Goal: Transaction & Acquisition: Purchase product/service

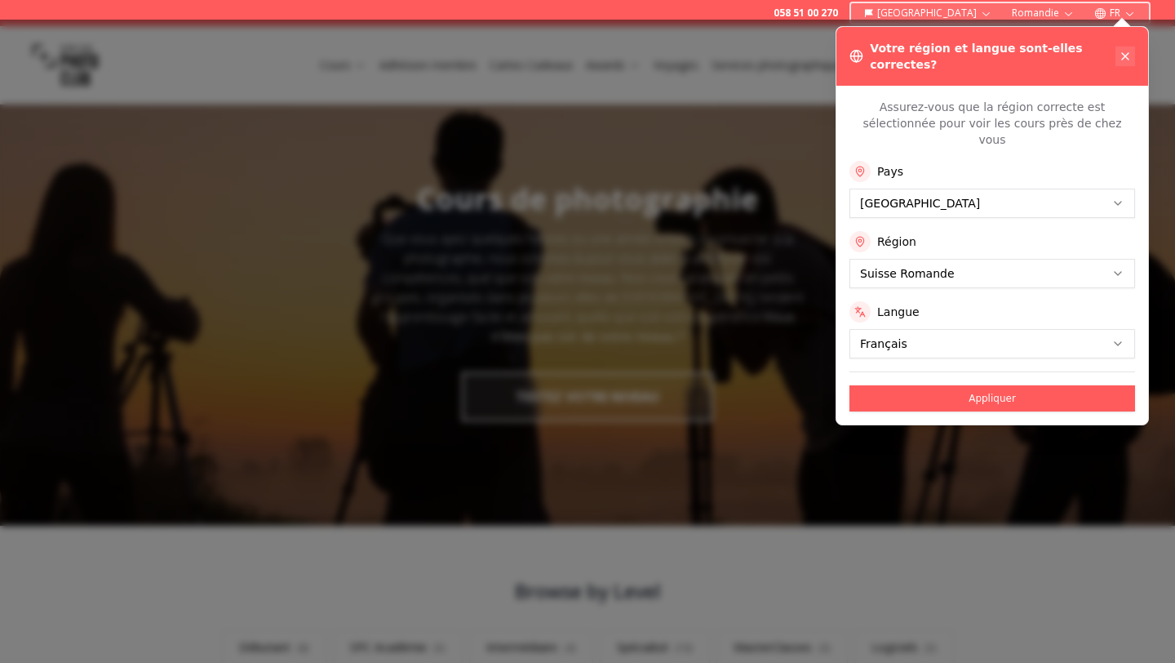
click at [1122, 50] on icon at bounding box center [1125, 56] width 13 height 13
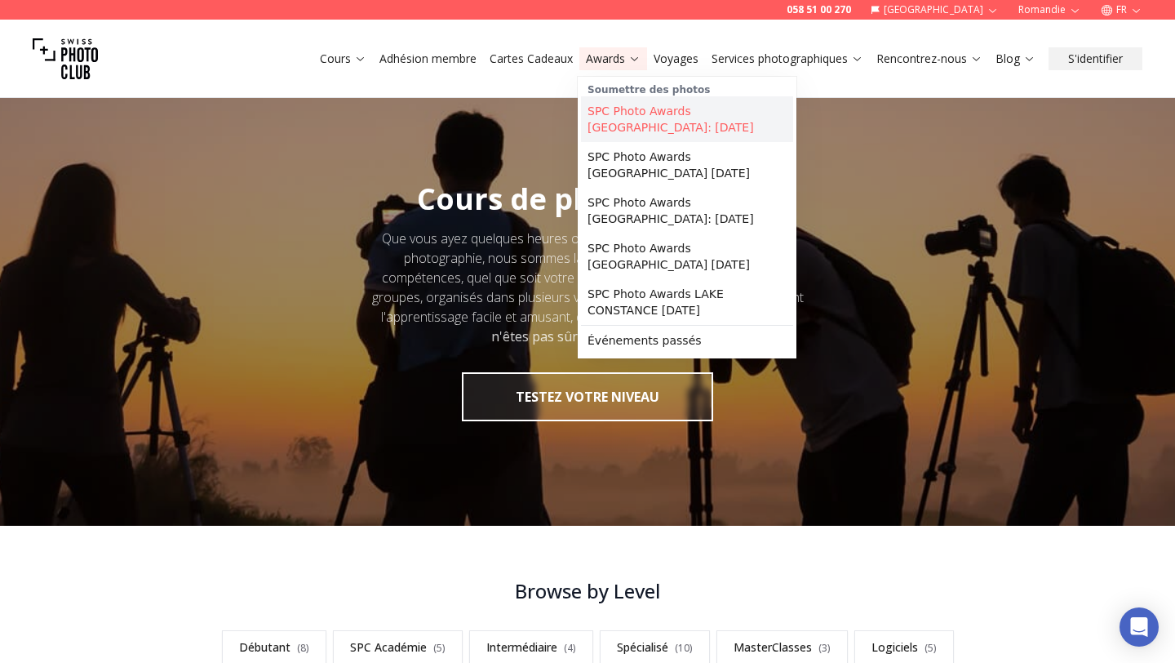
click at [637, 130] on link "SPC Photo Awards [GEOGRAPHIC_DATA]: [DATE]" at bounding box center [687, 119] width 212 height 46
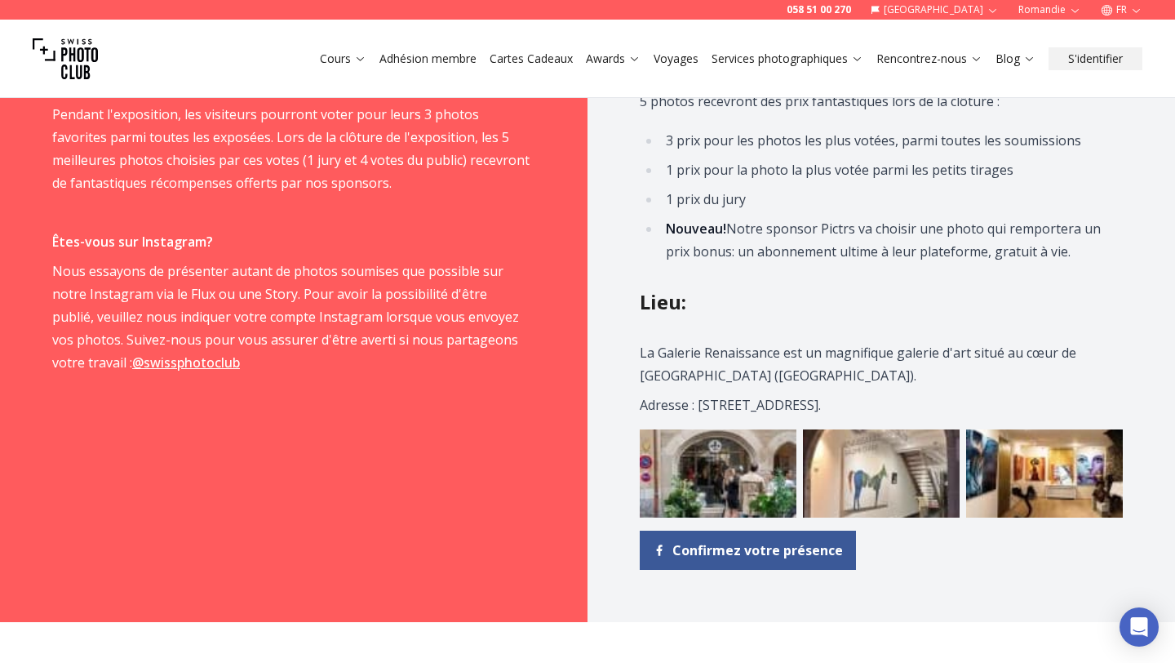
scroll to position [1557, 0]
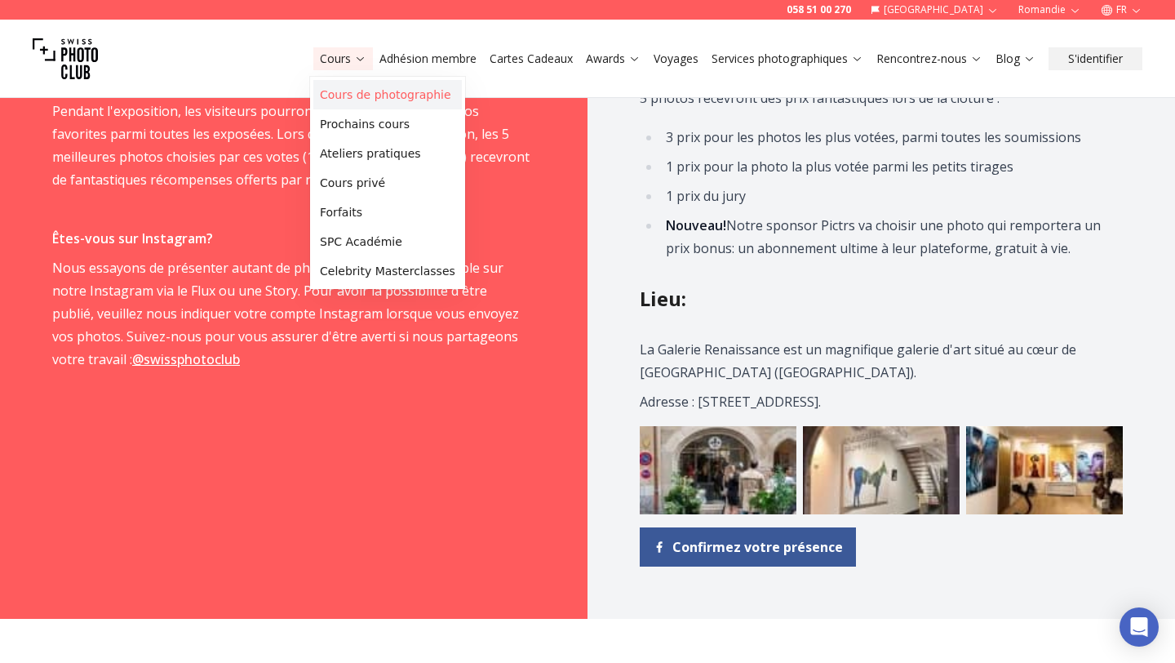
click at [336, 84] on link "Cours de photographie" at bounding box center [387, 94] width 149 height 29
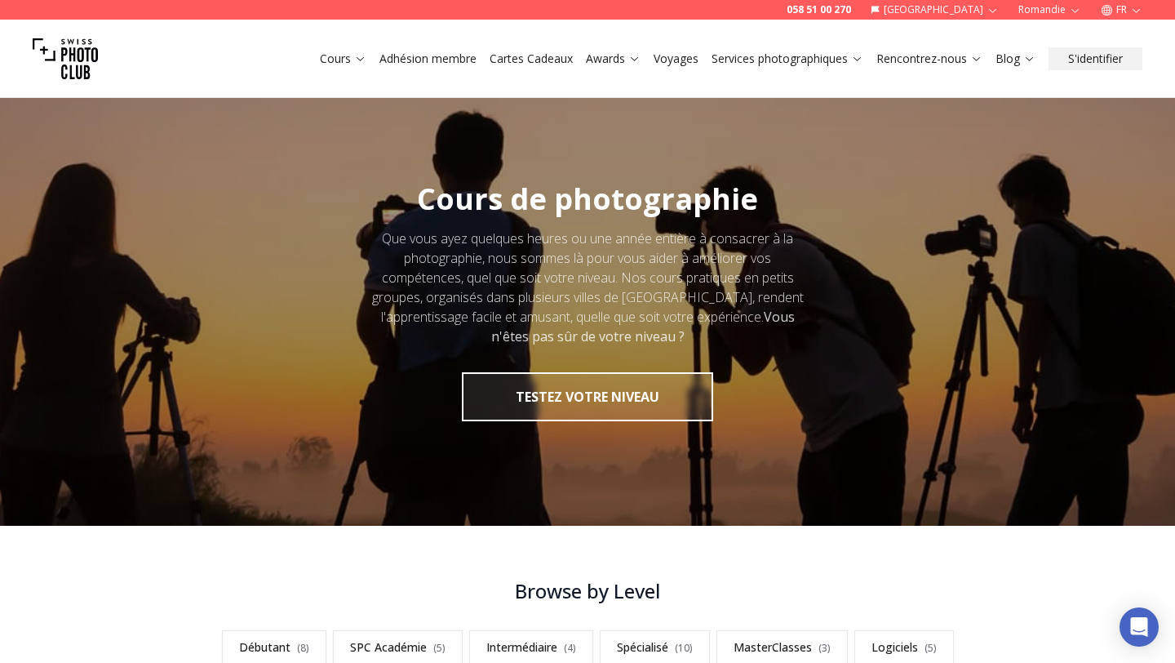
scroll to position [210, 0]
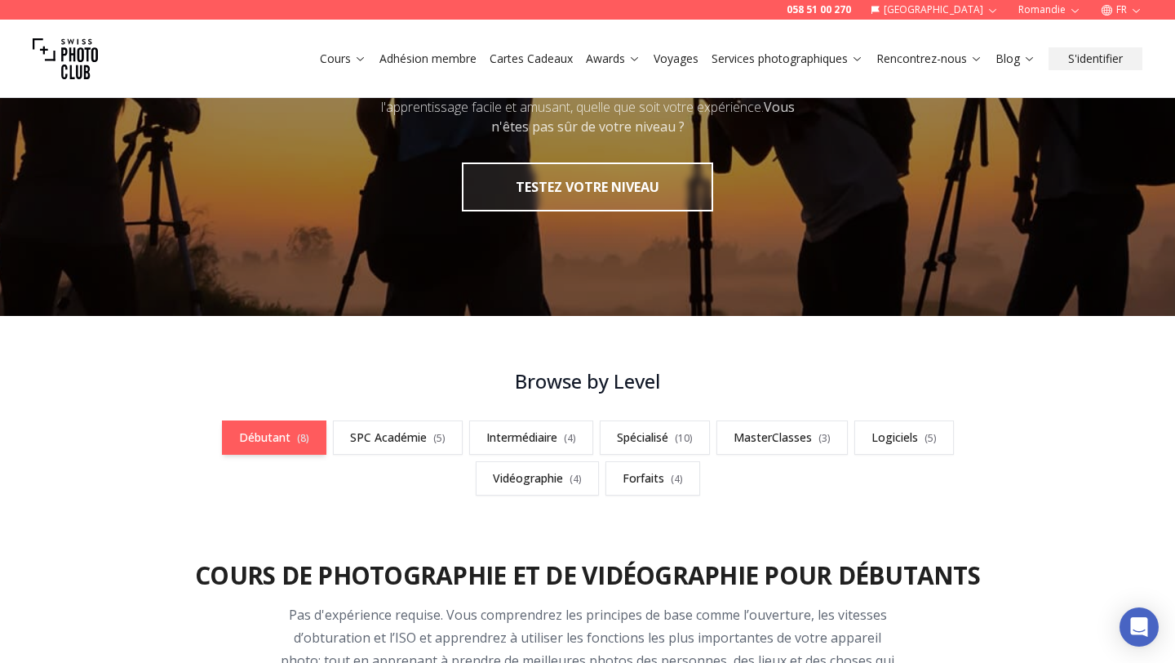
click at [250, 425] on link "Débutant ( 8 )" at bounding box center [274, 437] width 104 height 34
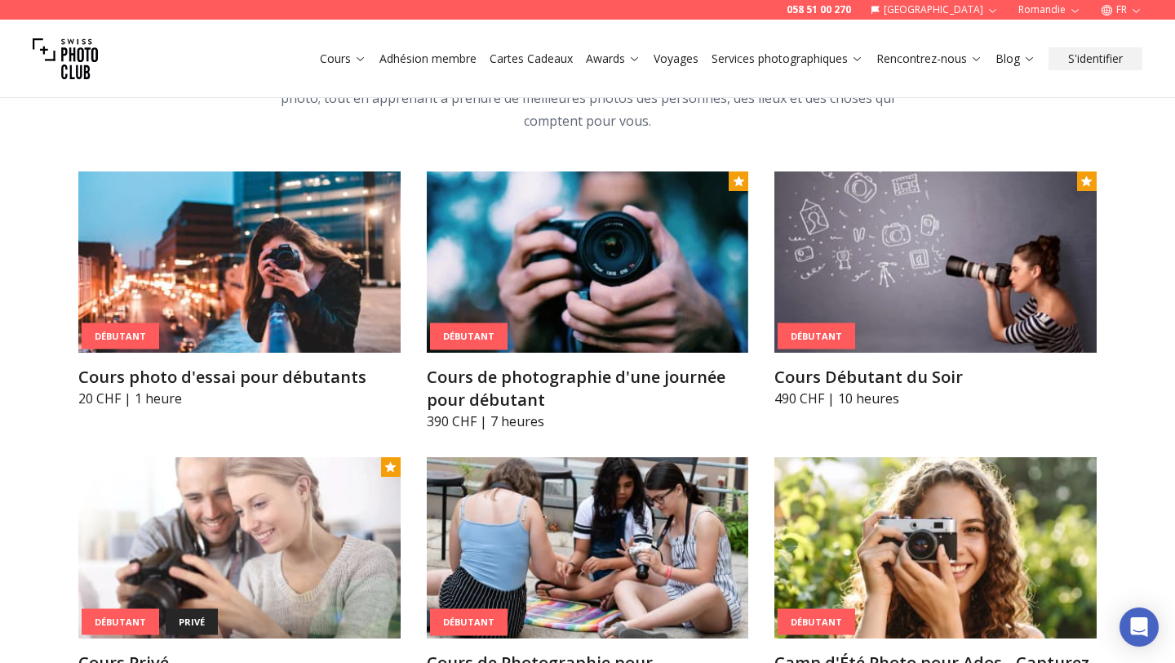
scroll to position [774, 0]
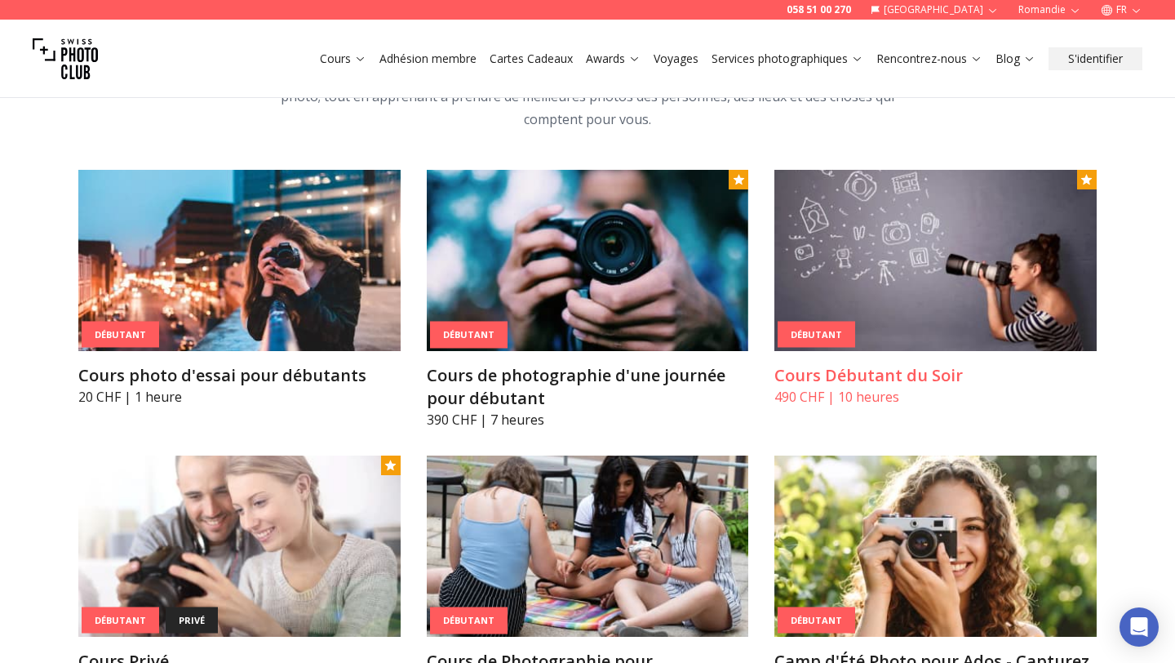
click at [1002, 298] on img at bounding box center [935, 260] width 322 height 181
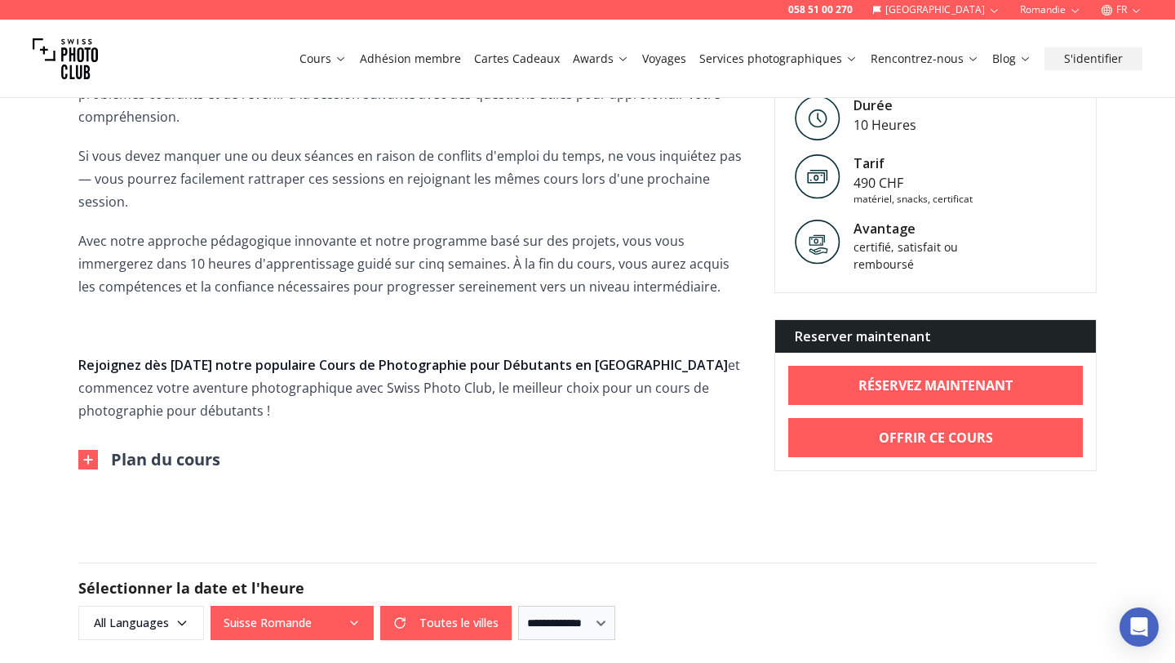
scroll to position [1009, 0]
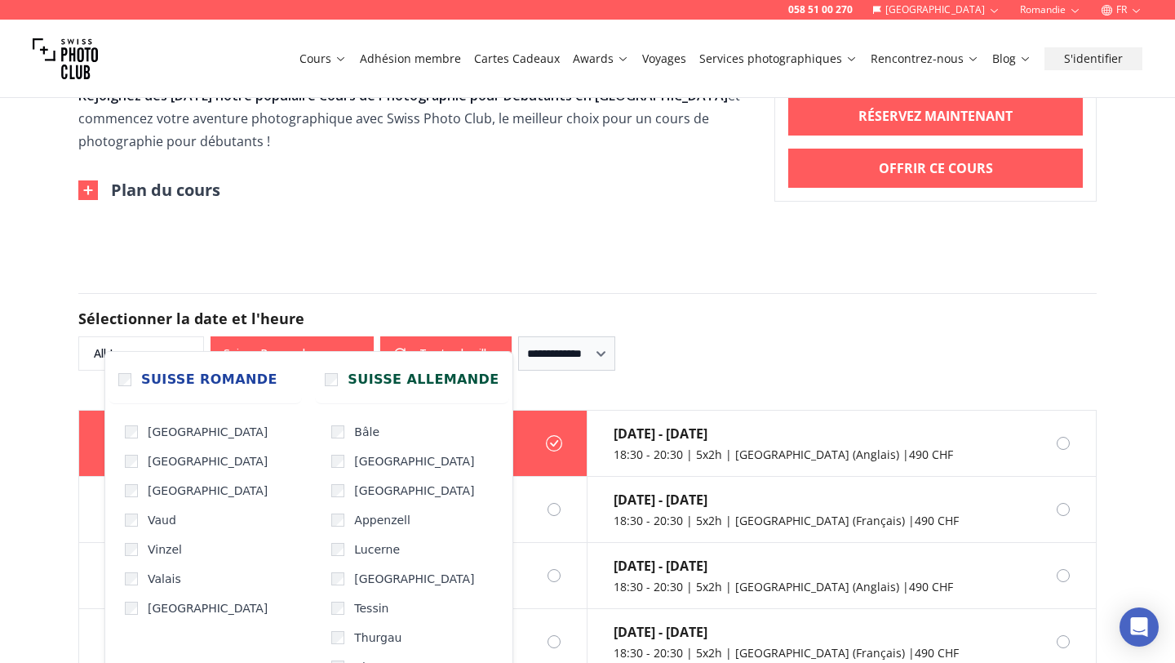
click at [333, 336] on button "Suisse Romande" at bounding box center [292, 353] width 163 height 34
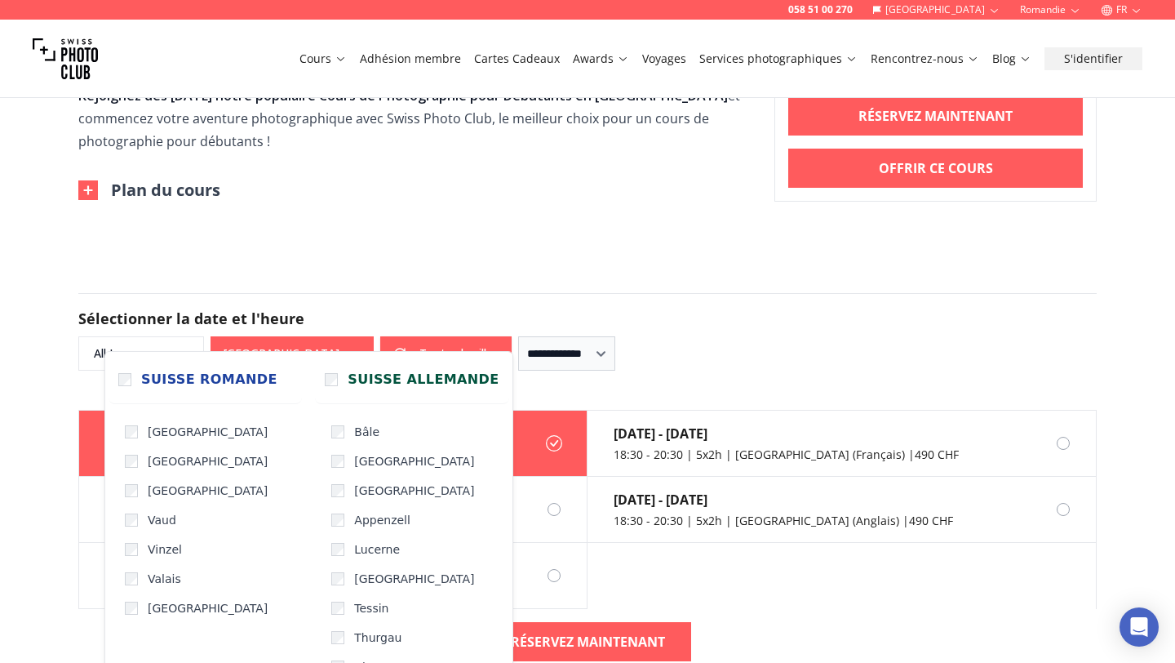
click at [615, 293] on div "**********" at bounding box center [587, 332] width 1018 height 78
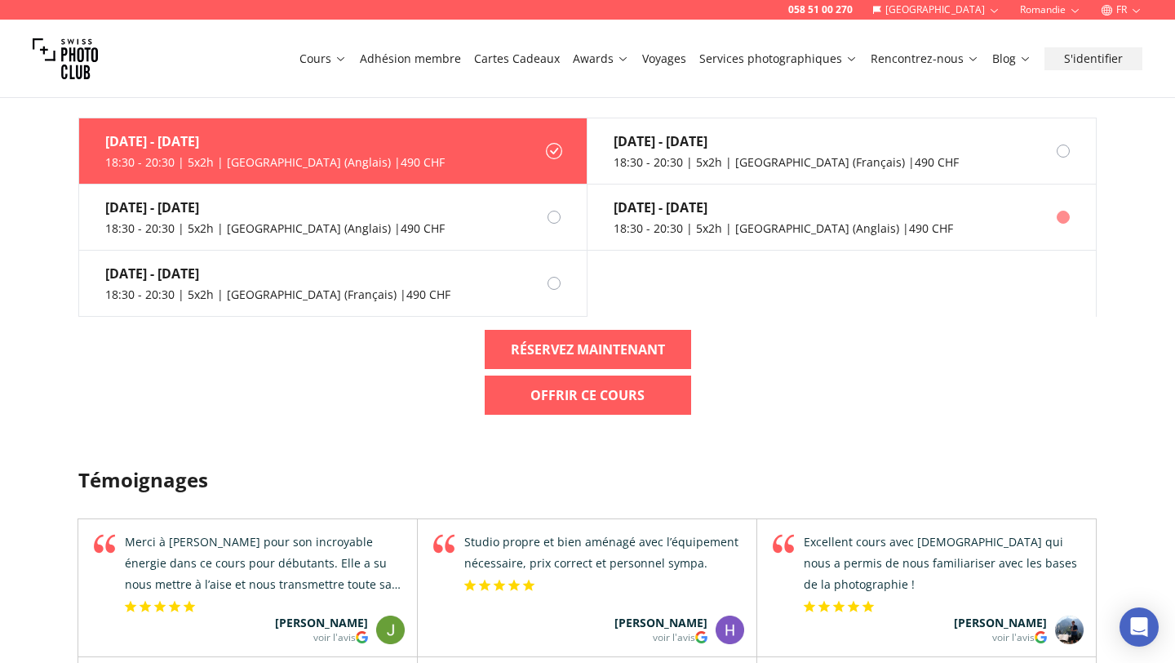
scroll to position [1329, 0]
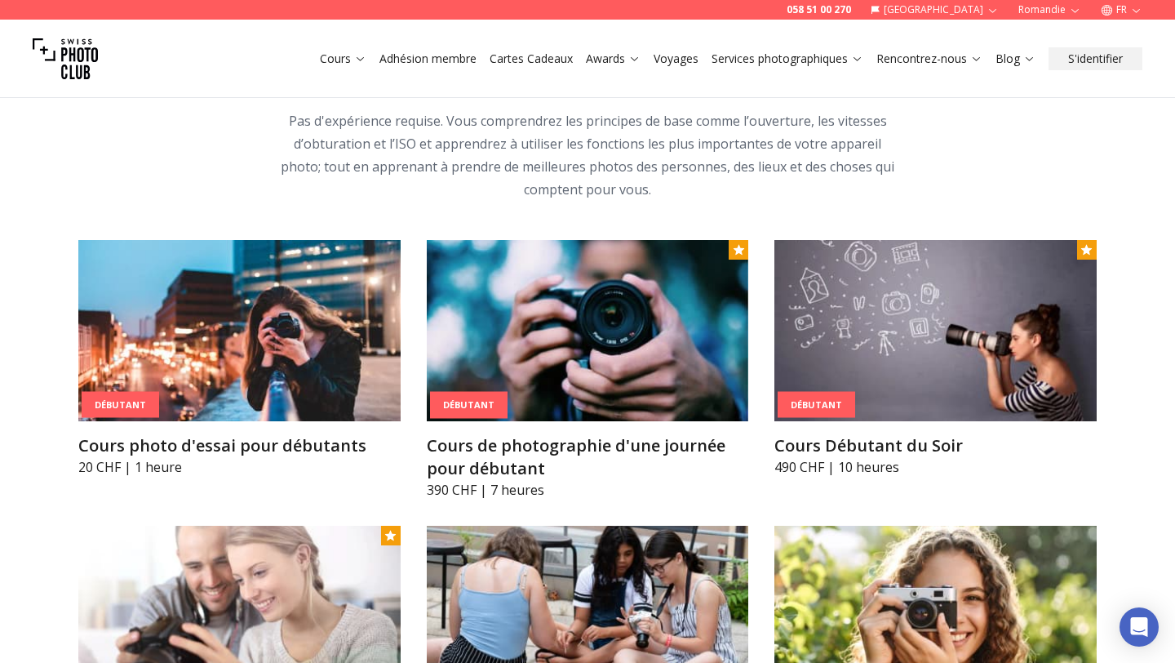
scroll to position [704, 0]
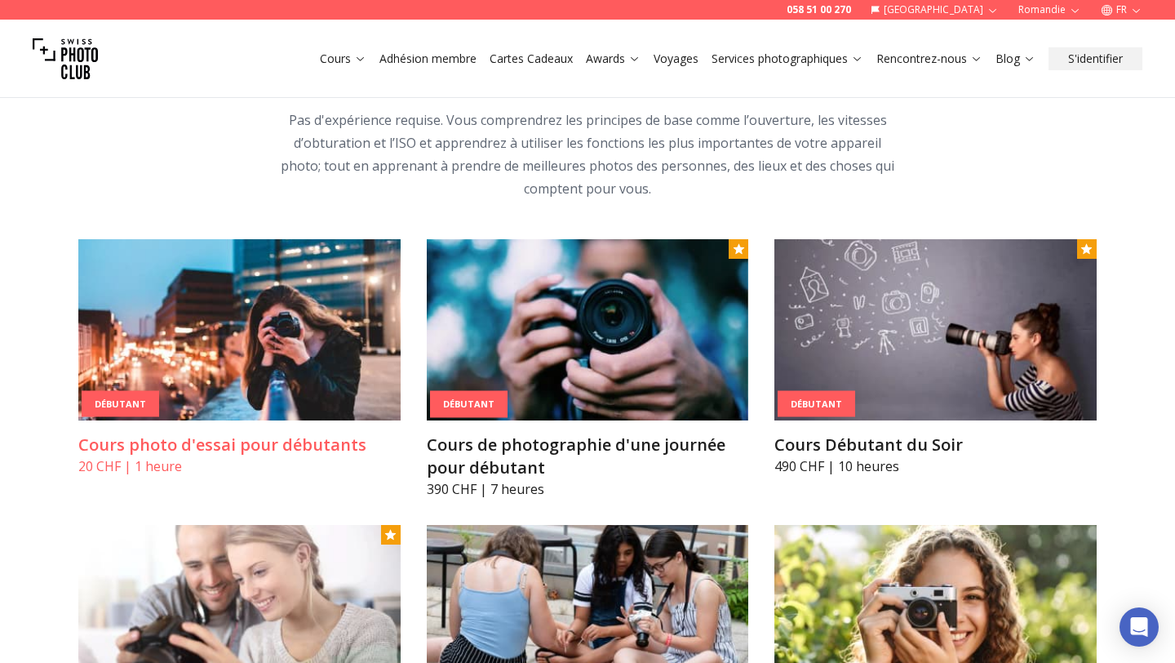
click at [335, 304] on img at bounding box center [239, 329] width 322 height 181
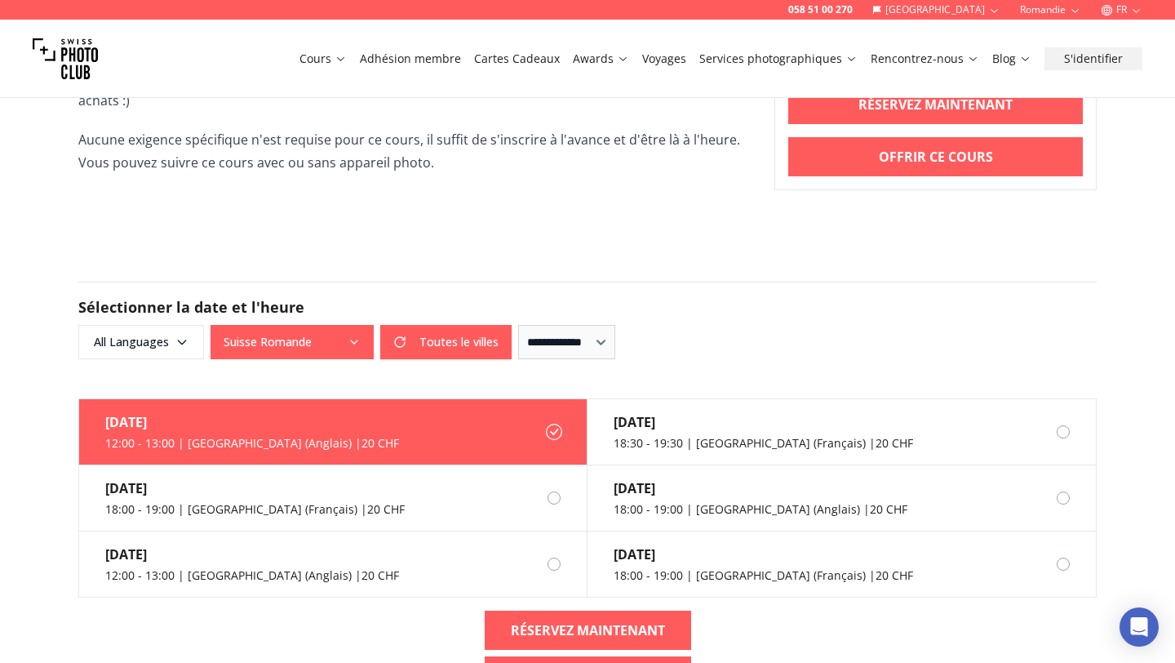
scroll to position [874, 0]
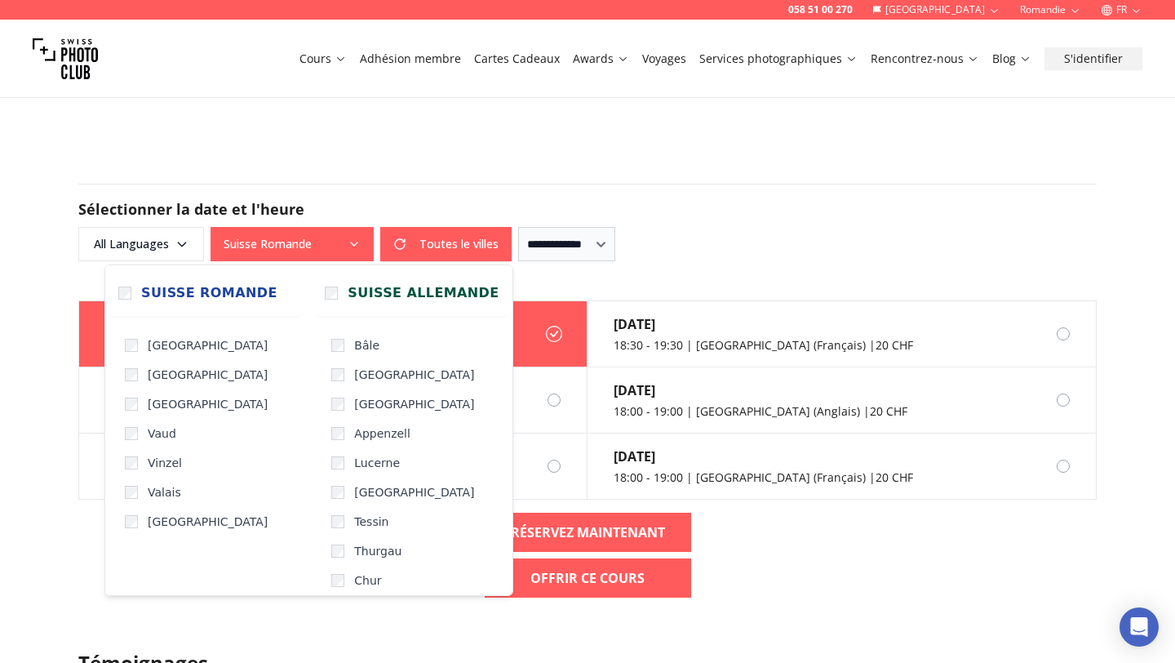
click at [321, 251] on button "Suisse Romande" at bounding box center [292, 244] width 163 height 34
click at [197, 298] on span "Suisse Romande" at bounding box center [209, 293] width 136 height 20
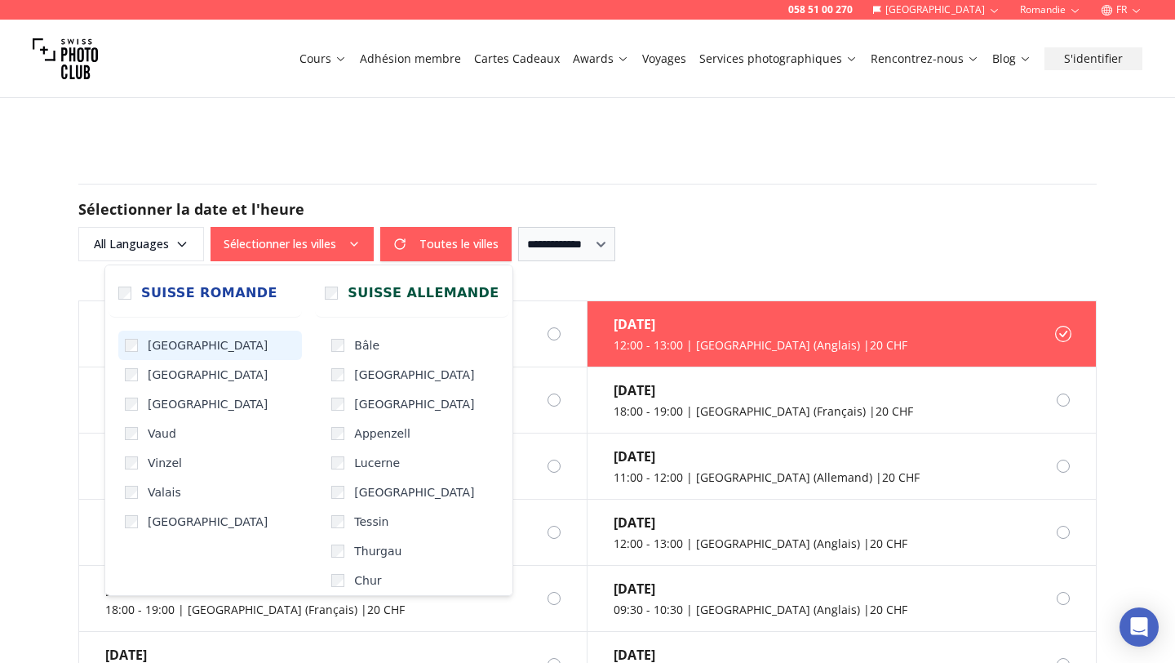
click at [135, 353] on label "[GEOGRAPHIC_DATA]" at bounding box center [210, 345] width 184 height 29
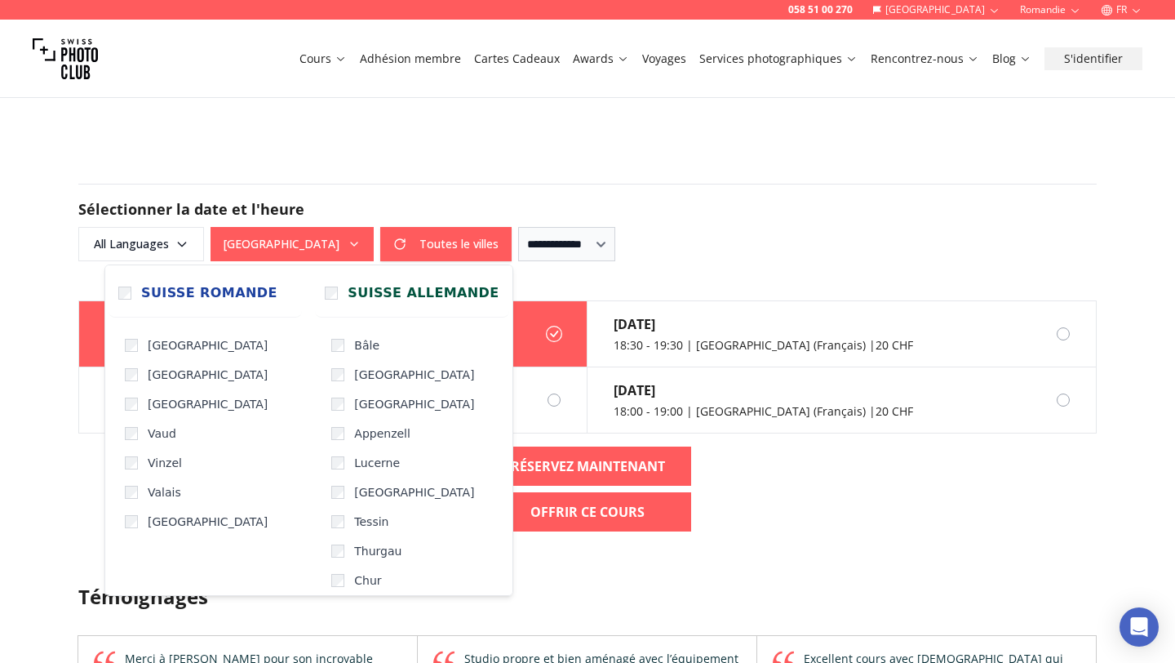
click at [541, 69] on div "Cours Adhésion membre Cartes Cadeaux Awards Voyages Services photographiques Re…" at bounding box center [587, 59] width 1175 height 78
click at [322, 248] on button "[GEOGRAPHIC_DATA]" at bounding box center [292, 244] width 163 height 34
click at [212, 376] on label "[GEOGRAPHIC_DATA]" at bounding box center [210, 374] width 184 height 29
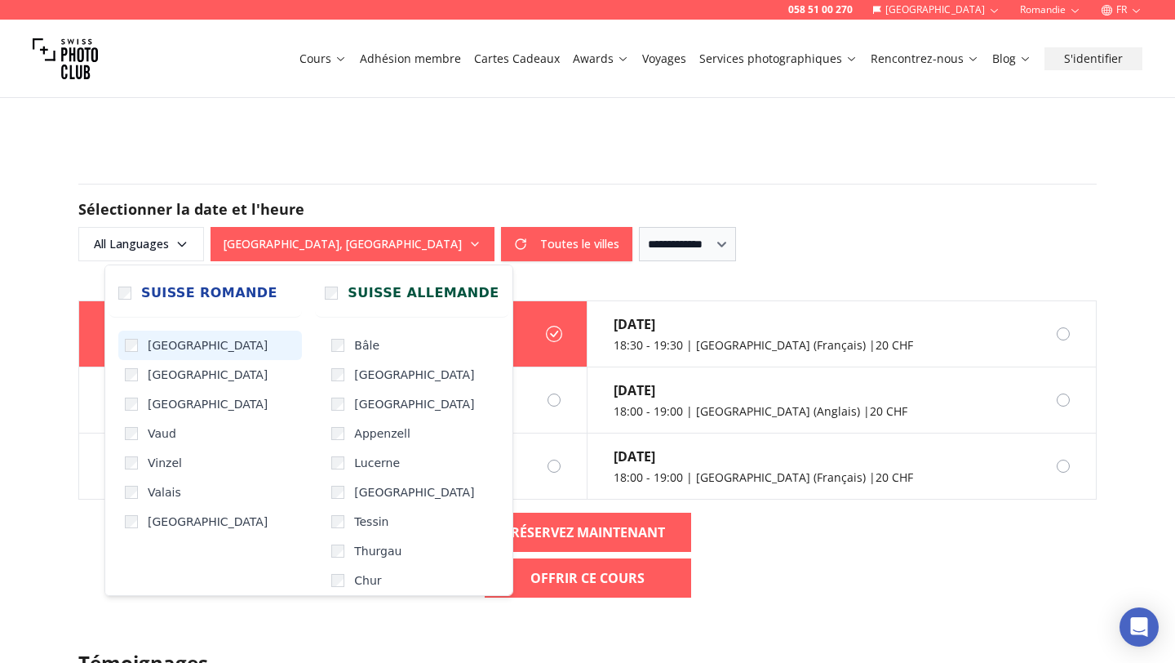
click at [174, 352] on span "[GEOGRAPHIC_DATA]" at bounding box center [208, 345] width 120 height 16
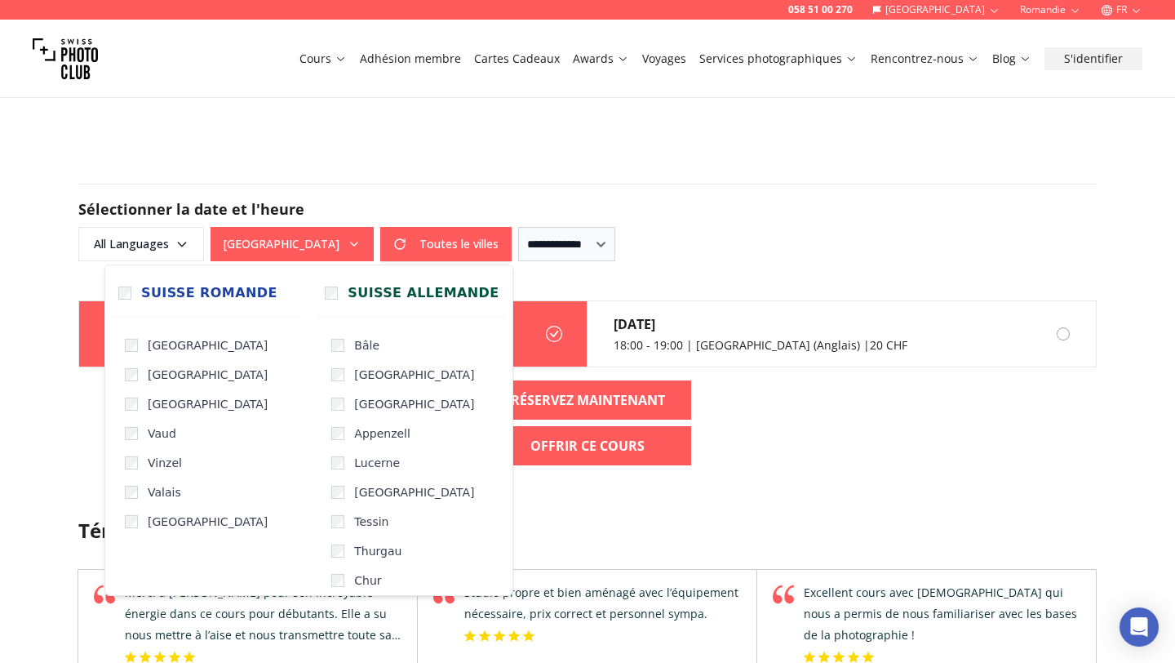
click at [277, 180] on form "**********" at bounding box center [587, 222] width 1045 height 156
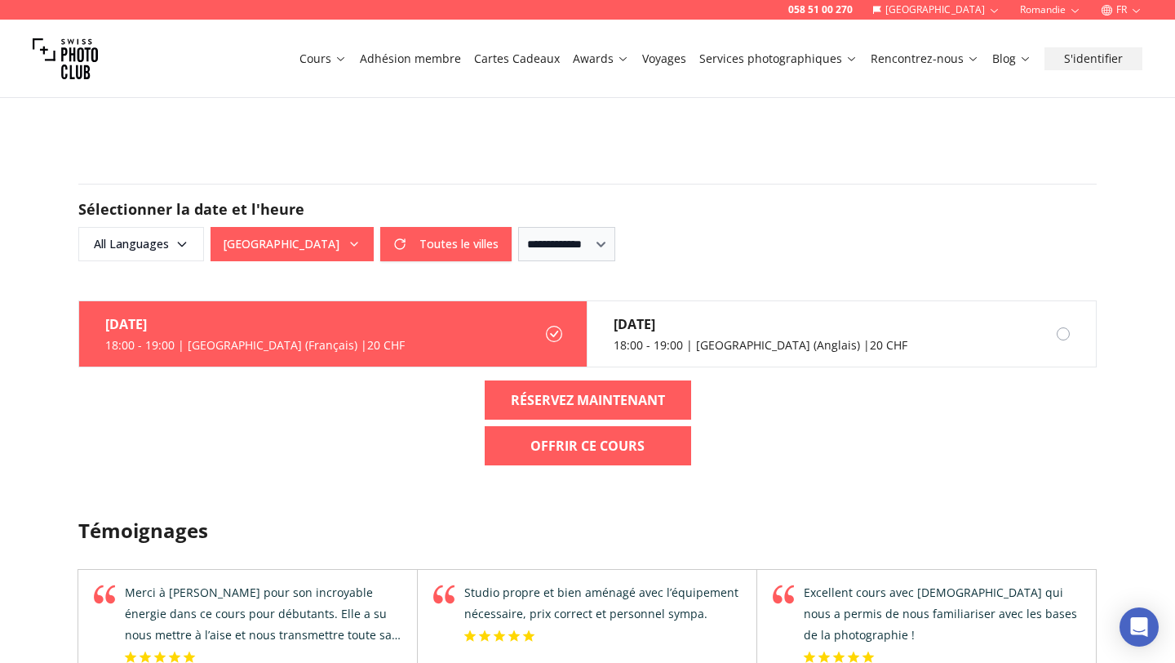
click at [304, 252] on button "[GEOGRAPHIC_DATA]" at bounding box center [292, 244] width 163 height 34
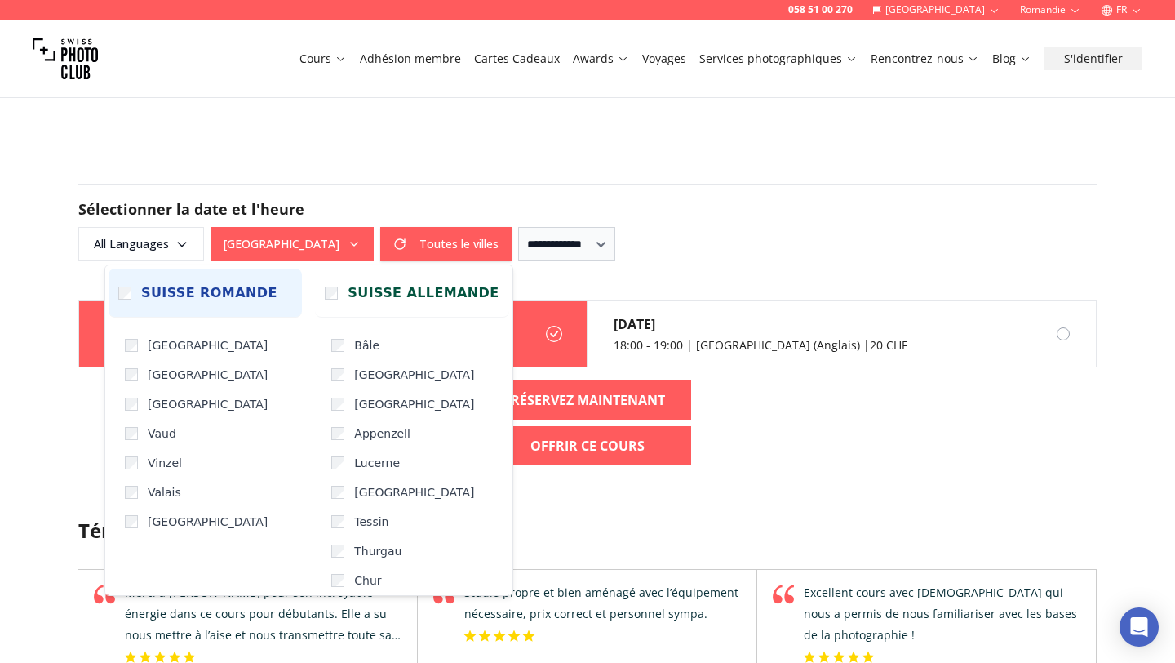
click at [157, 286] on span "Suisse Romande" at bounding box center [209, 293] width 136 height 20
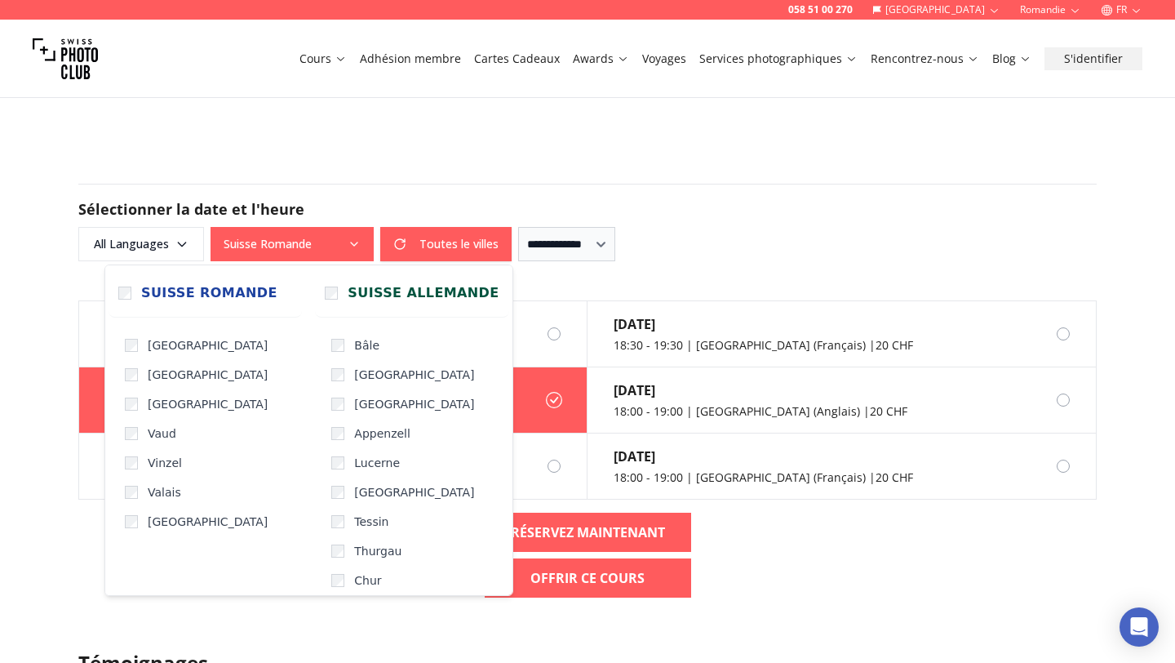
click at [343, 193] on div "**********" at bounding box center [587, 223] width 1018 height 78
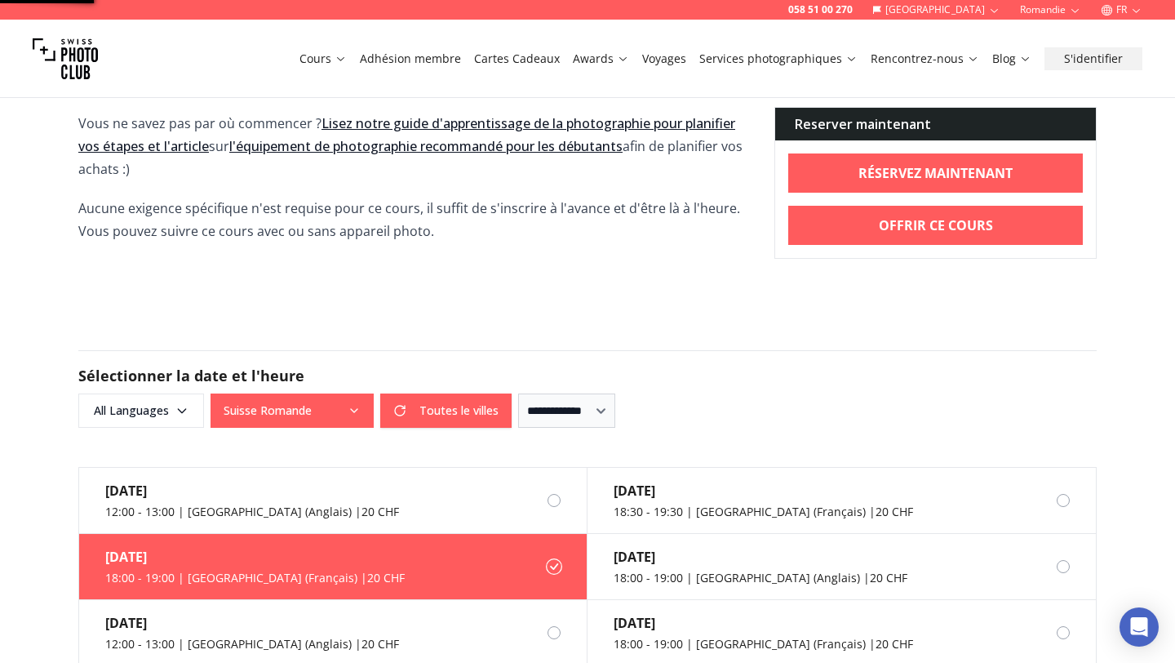
scroll to position [783, 0]
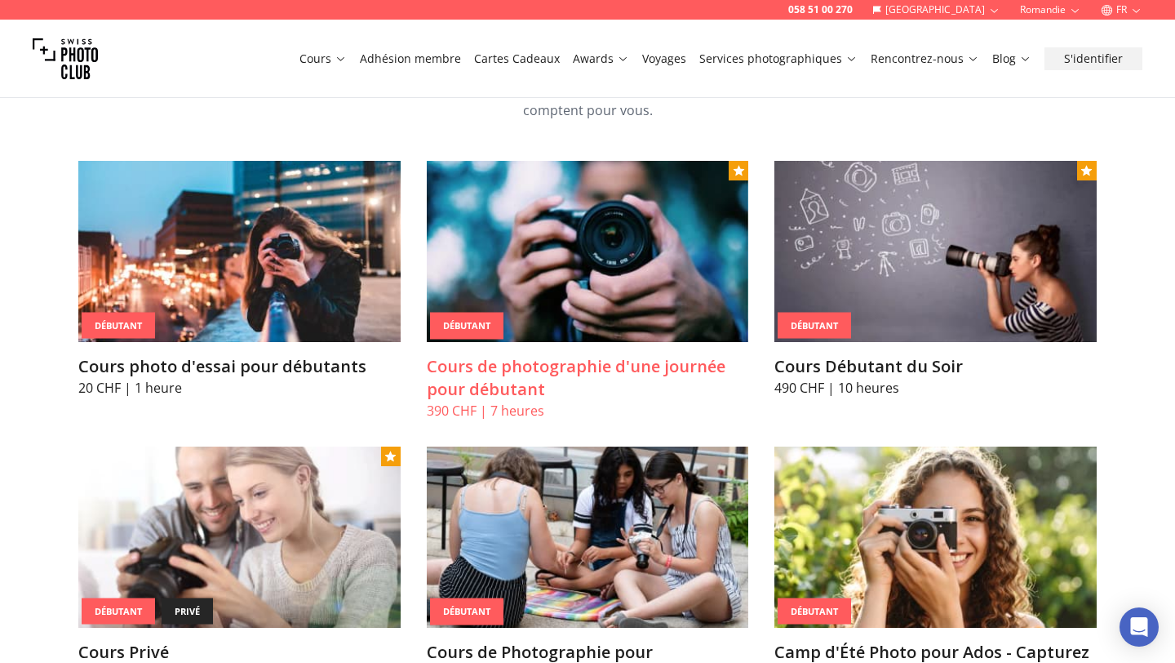
click at [510, 231] on img at bounding box center [588, 251] width 322 height 181
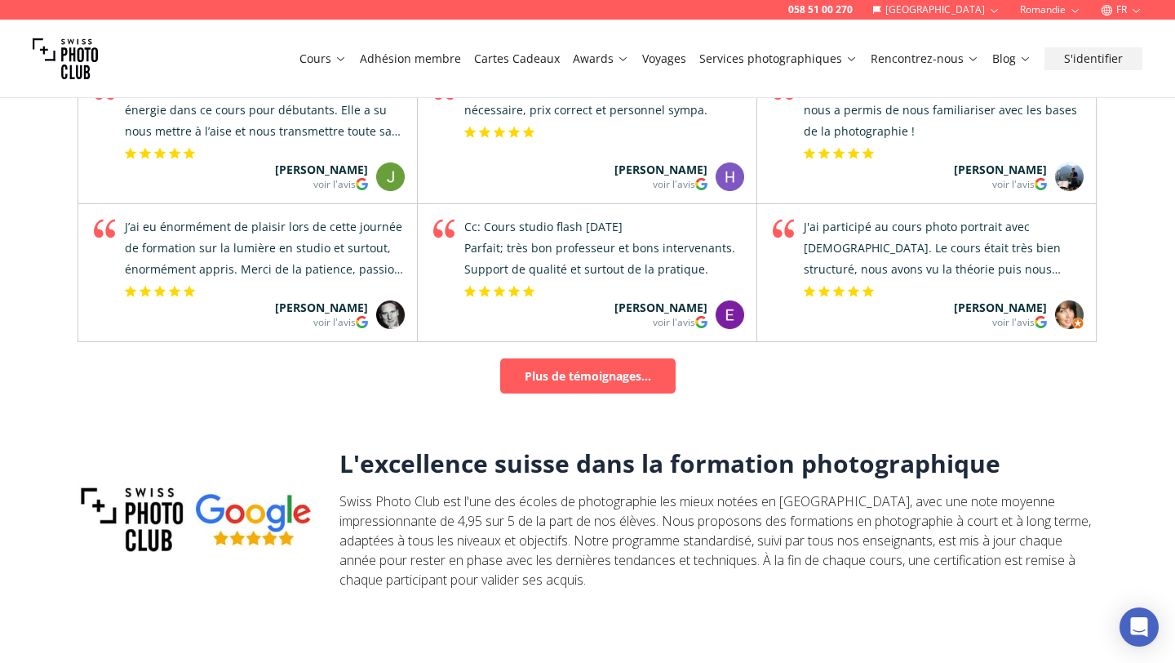
scroll to position [2168, 0]
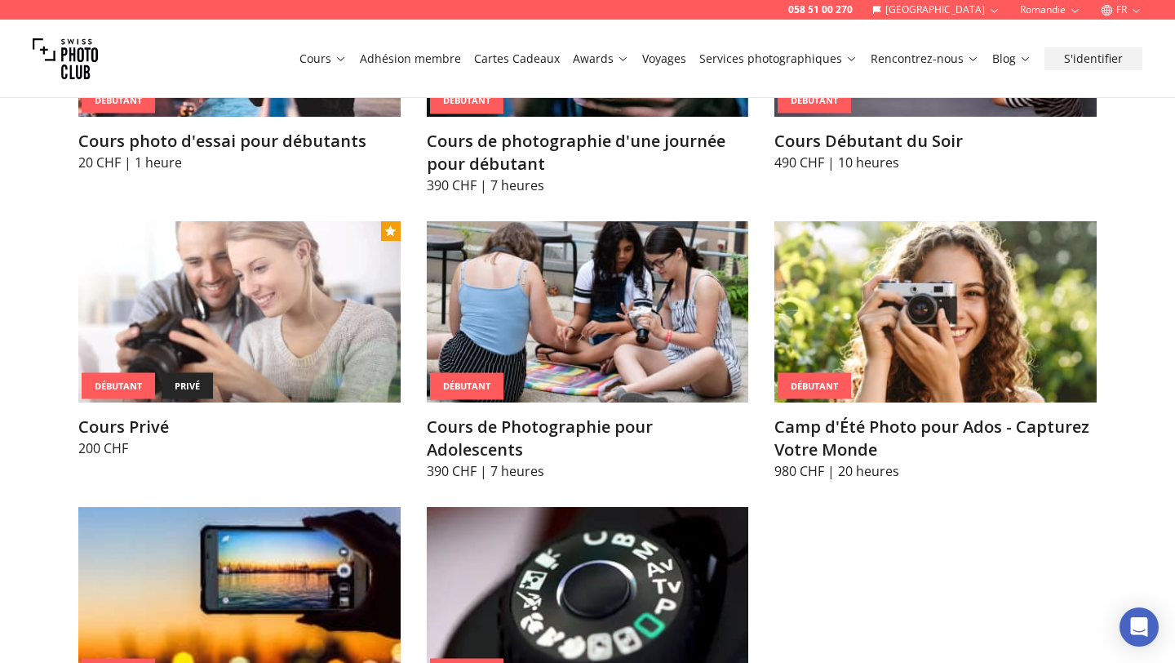
scroll to position [853, 0]
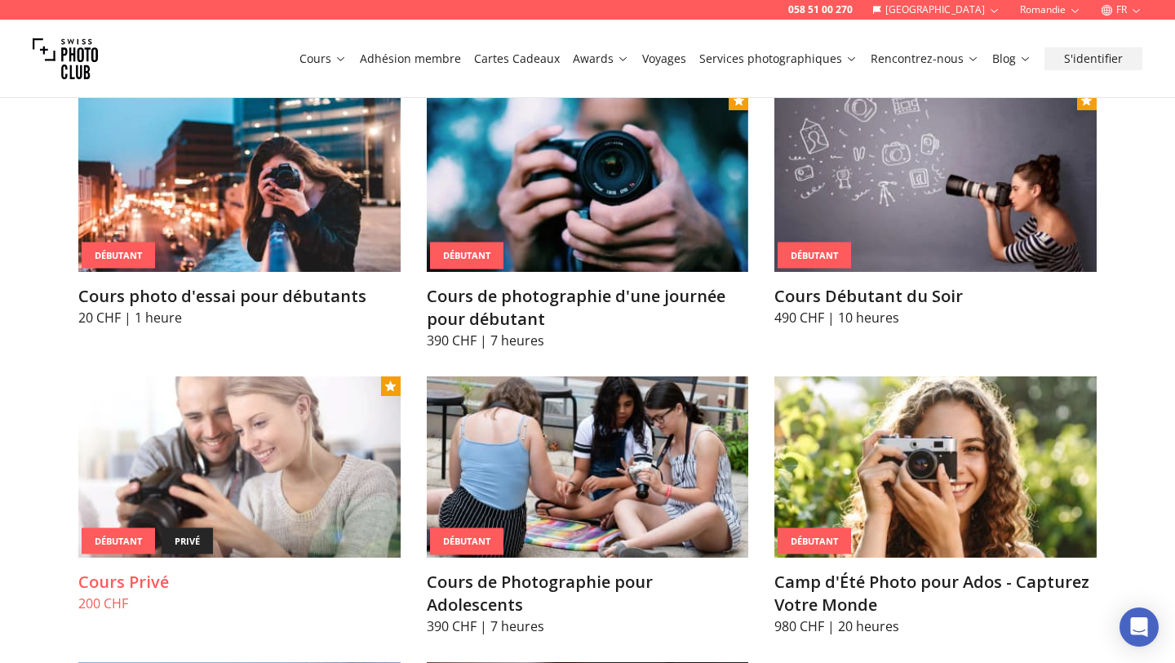
click at [257, 448] on img at bounding box center [239, 466] width 322 height 181
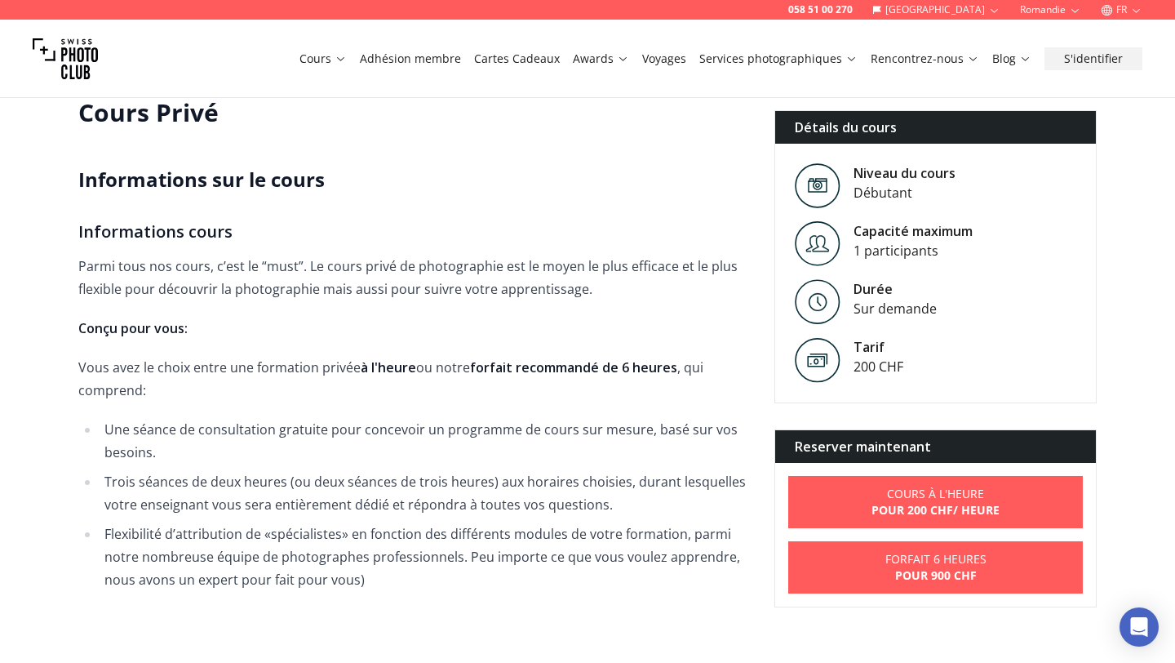
scroll to position [376, 0]
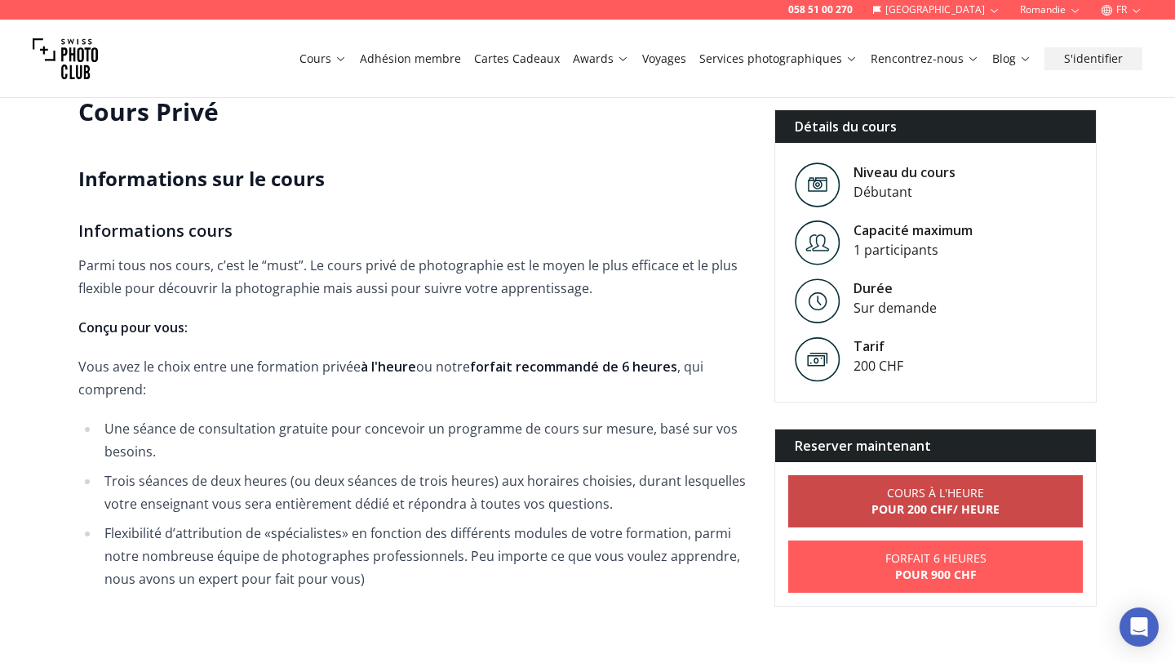
click at [841, 513] on link "Cours à l'heure Pour 200 CHF / Heure" at bounding box center [935, 501] width 295 height 52
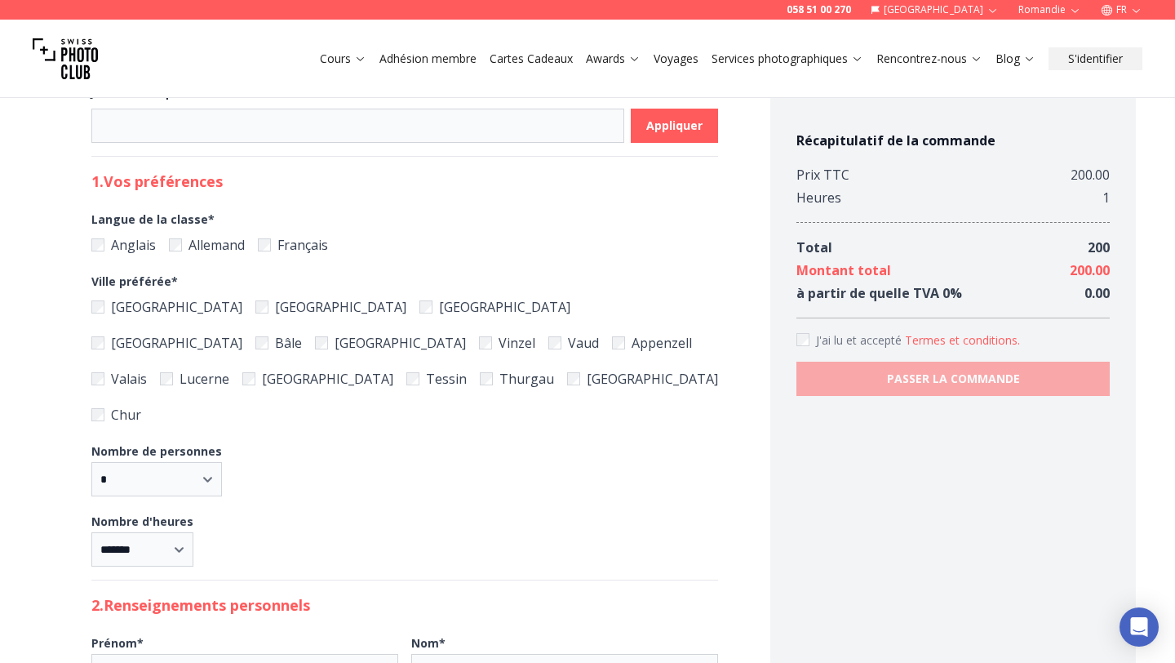
scroll to position [531, 0]
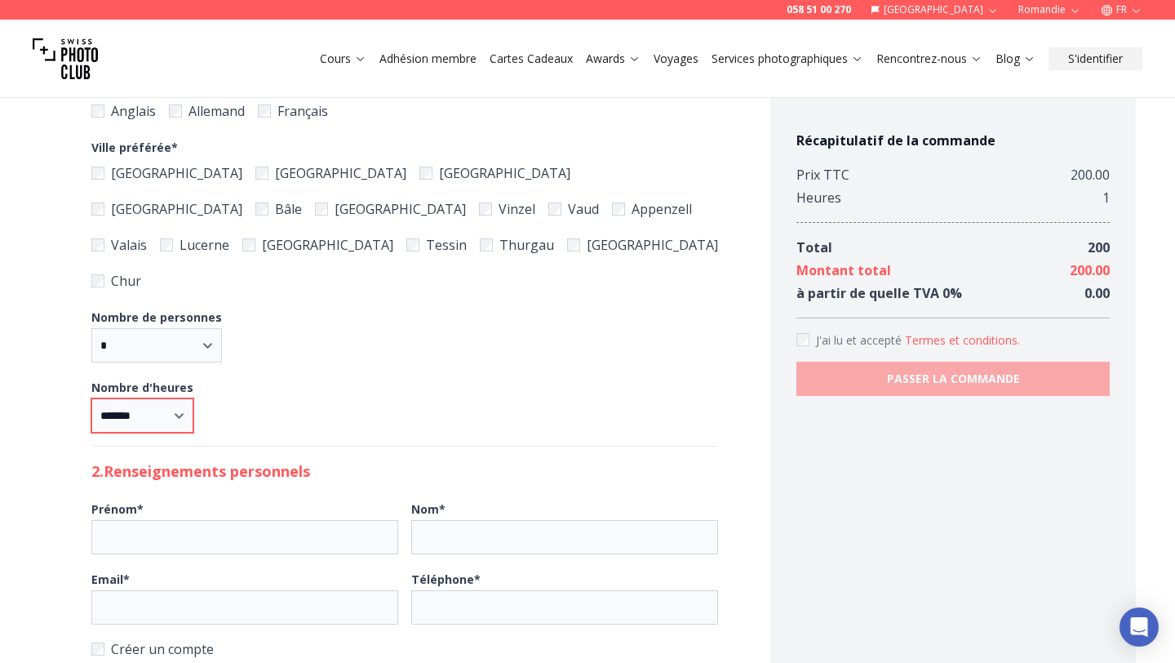
click at [162, 398] on select "* ***** * ****** * ****** * ****** * ******" at bounding box center [142, 415] width 102 height 34
select select "*"
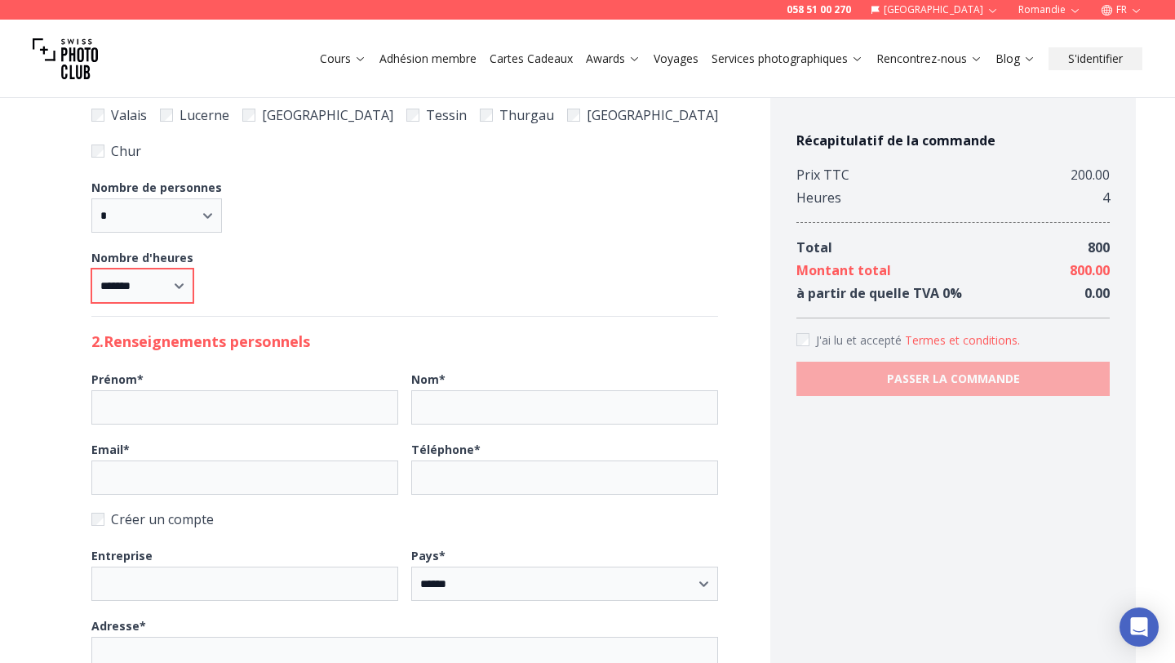
scroll to position [375, 0]
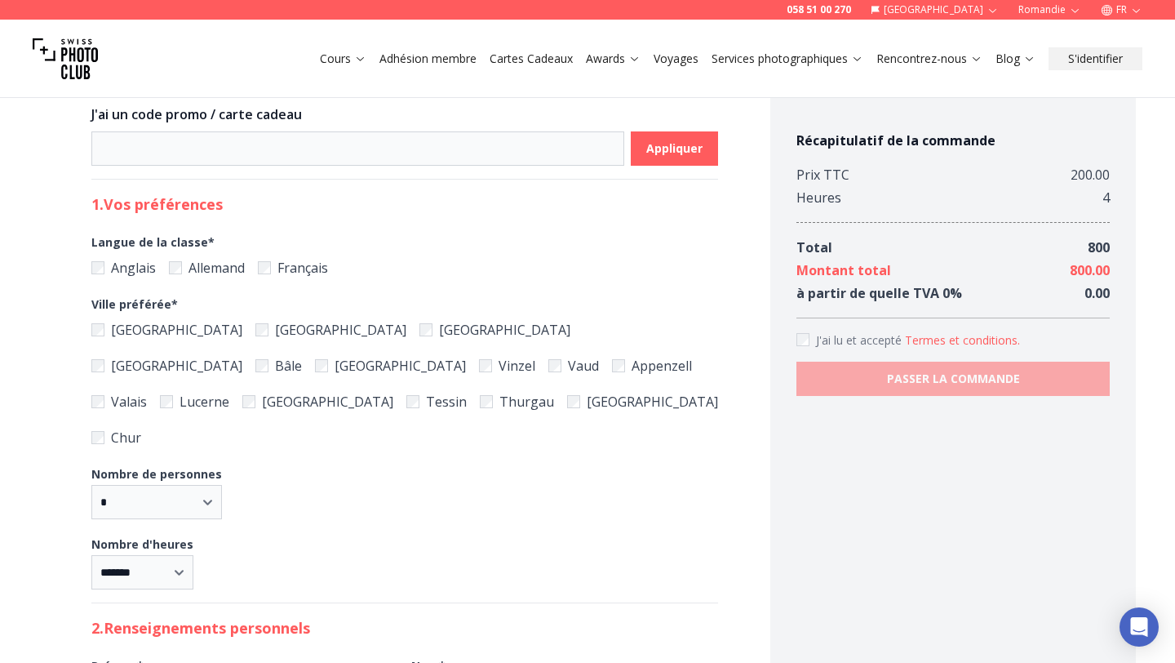
click at [419, 331] on label "[GEOGRAPHIC_DATA]" at bounding box center [494, 329] width 151 height 23
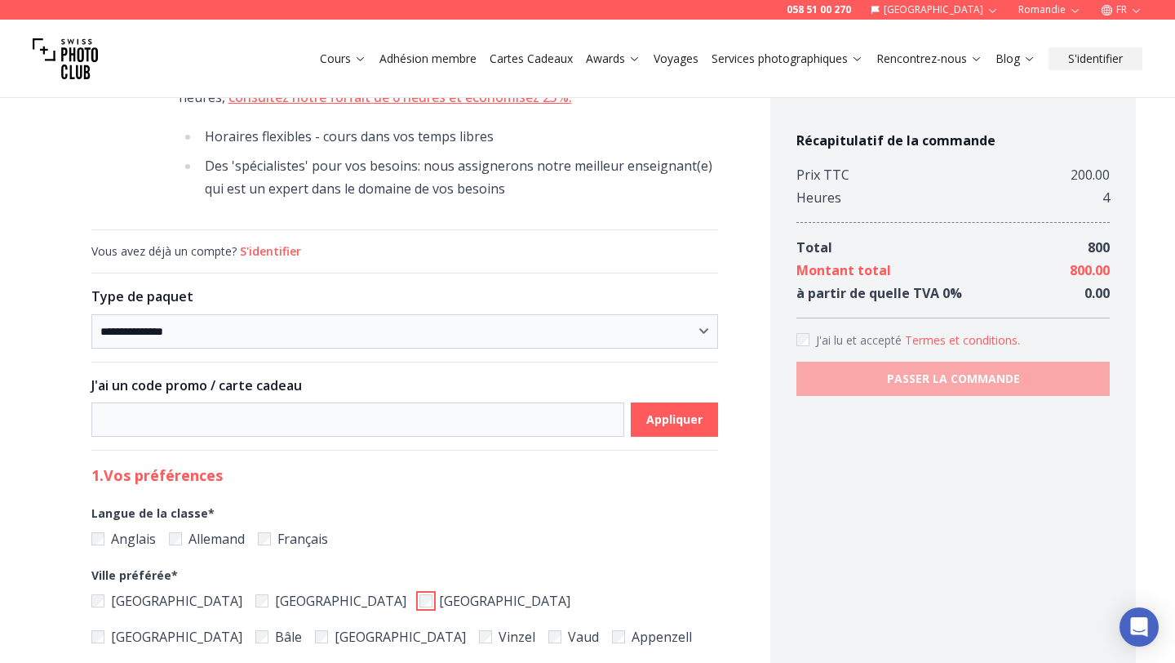
scroll to position [103, 0]
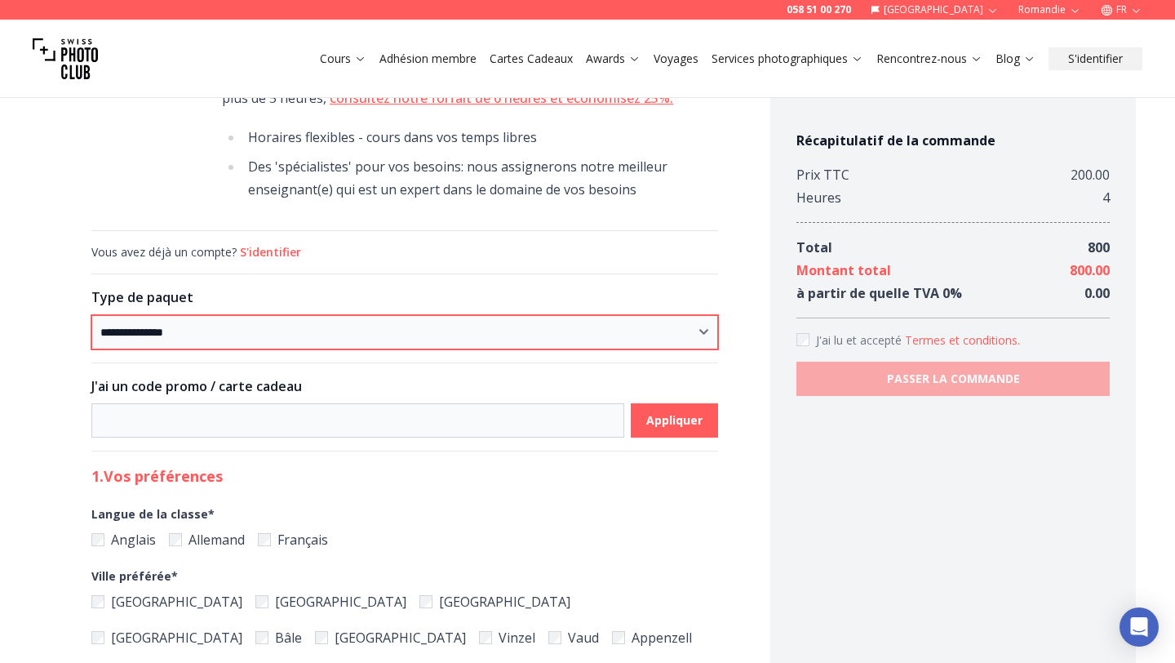
click at [269, 331] on select "**********" at bounding box center [404, 332] width 627 height 34
select select "*****"
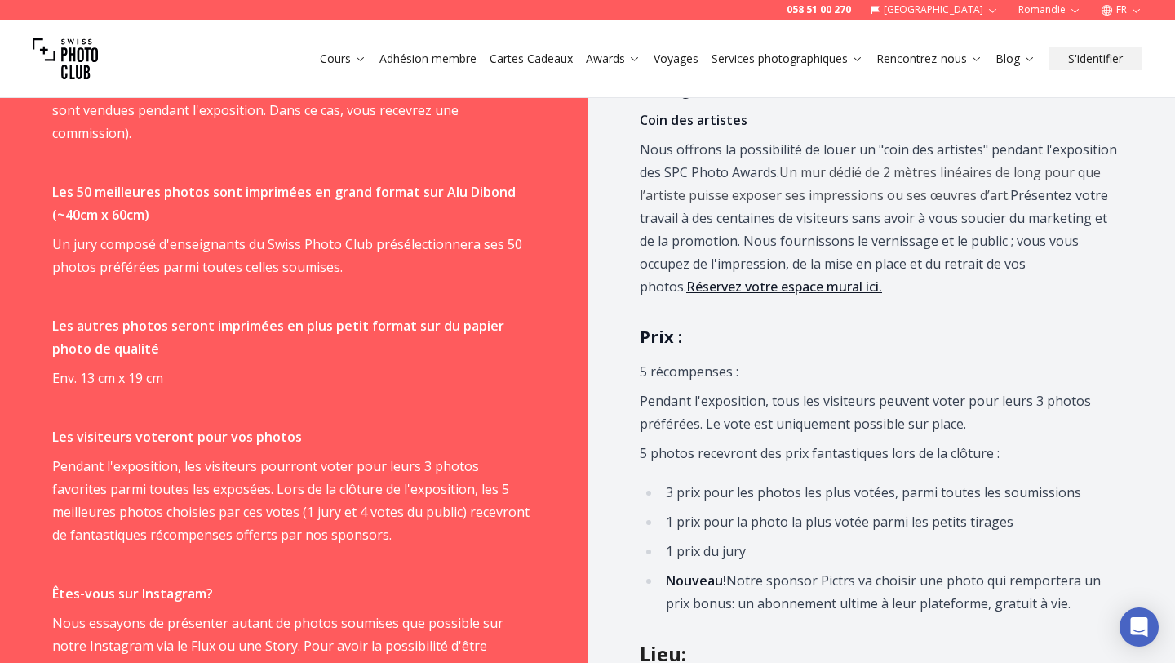
scroll to position [1209, 0]
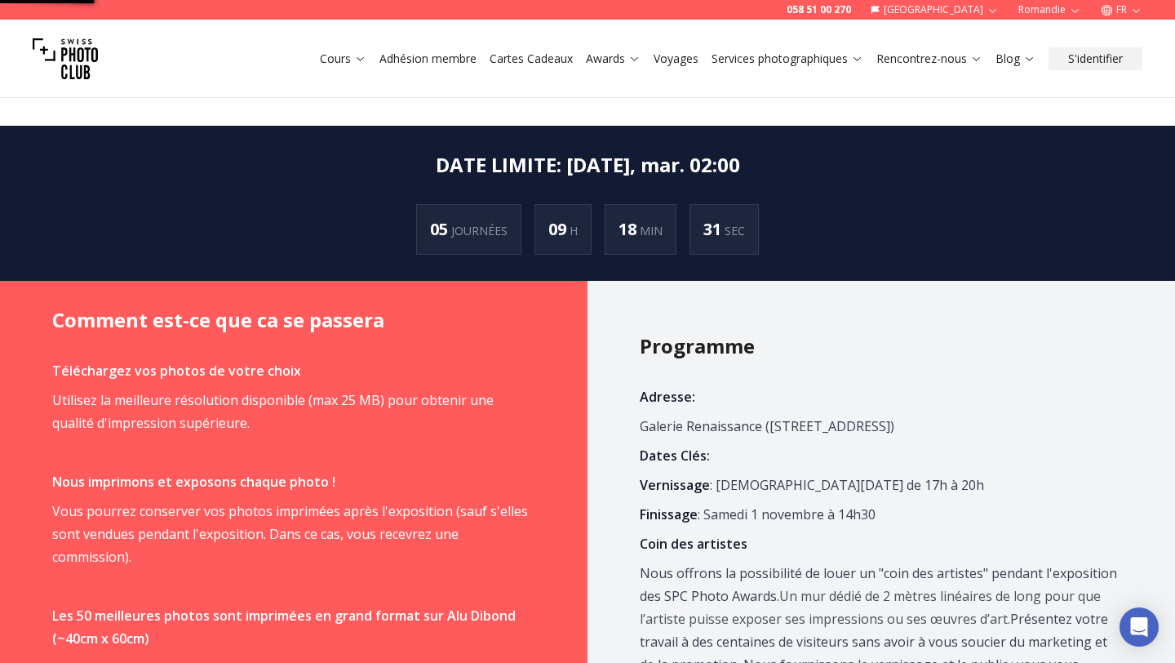
scroll to position [313, 0]
